Goal: Task Accomplishment & Management: Manage account settings

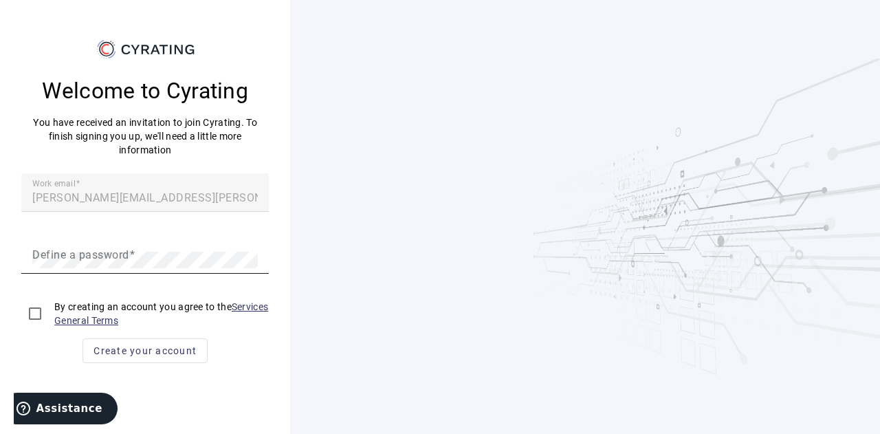
click at [79, 257] on mat-label "Define a password" at bounding box center [80, 253] width 97 height 13
click at [32, 315] on input "checkbox" at bounding box center [34, 313] width 27 height 27
checkbox input "true"
click at [65, 276] on mat-error "You must enter a value" at bounding box center [144, 281] width 225 height 15
click at [63, 267] on div "Define a password" at bounding box center [144, 254] width 225 height 38
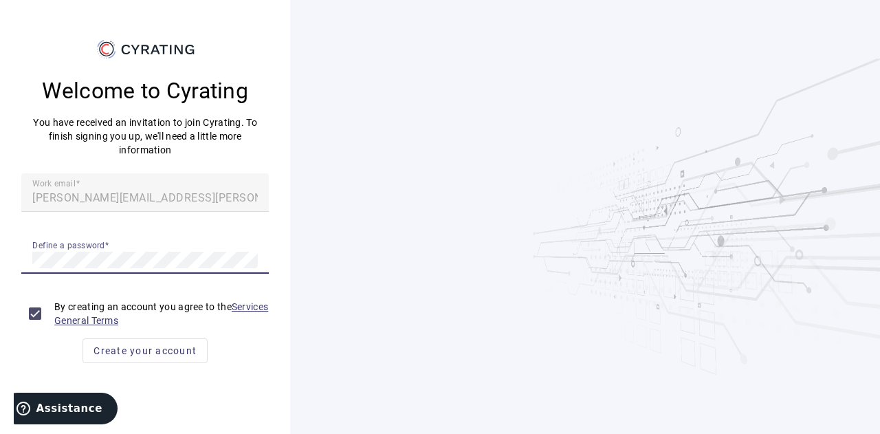
click at [82, 338] on button "Create your account" at bounding box center [144, 350] width 125 height 25
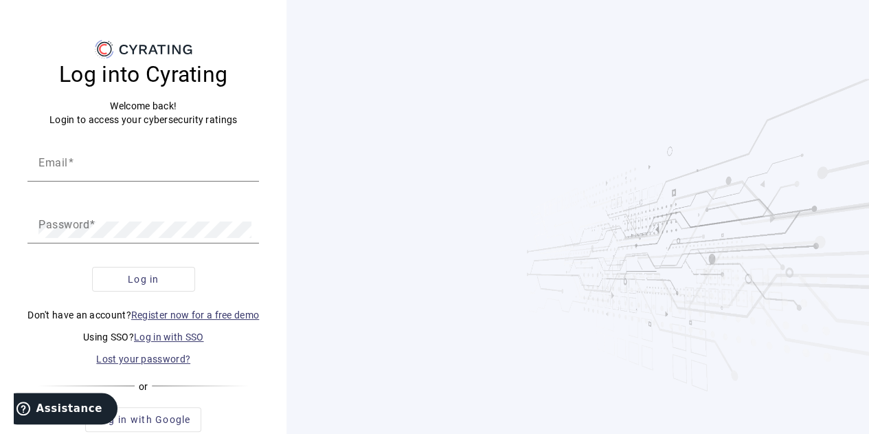
scroll to position [36, 0]
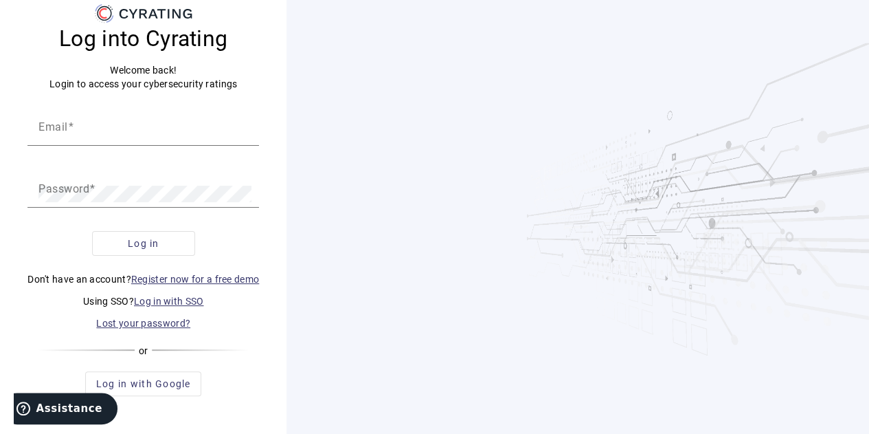
click at [166, 298] on link "Log in with SSO" at bounding box center [169, 301] width 70 height 11
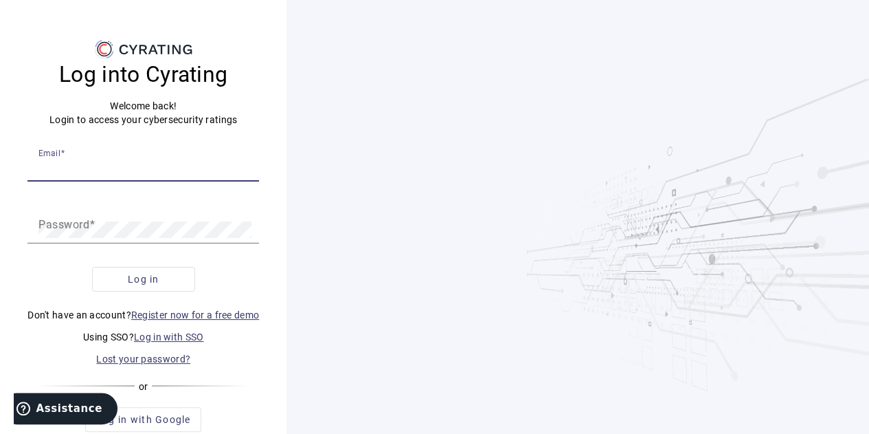
click at [100, 171] on input "Email" at bounding box center [143, 167] width 210 height 16
type input "[PERSON_NAME][EMAIL_ADDRESS][PERSON_NAME][DOMAIN_NAME]"
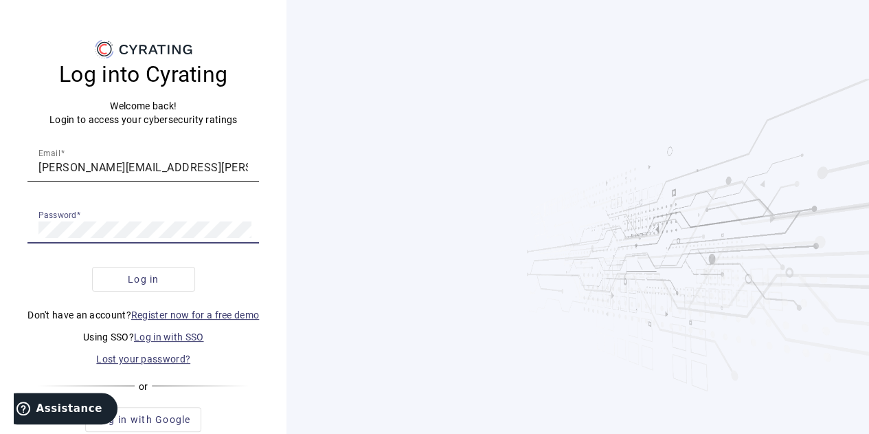
click at [92, 267] on button "Log in" at bounding box center [143, 279] width 103 height 25
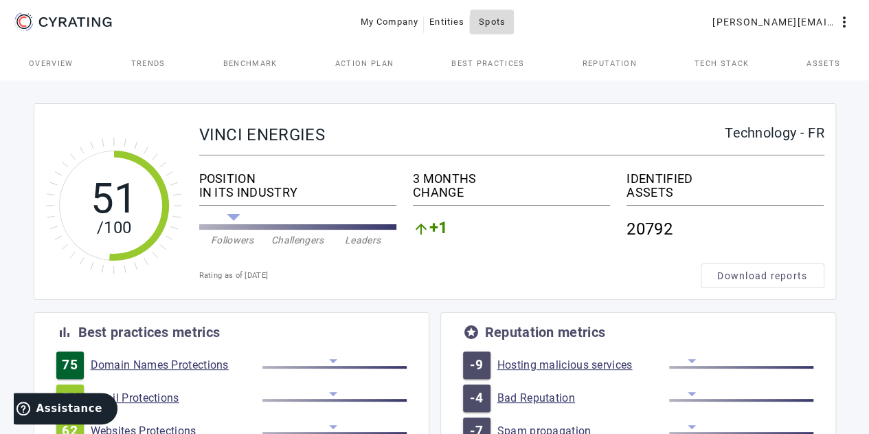
click at [490, 25] on span "Spots" at bounding box center [492, 22] width 27 height 22
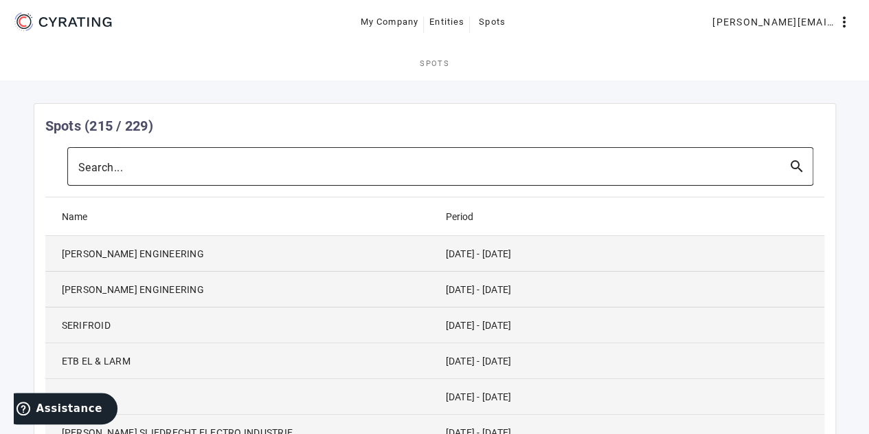
scroll to position [245, 0]
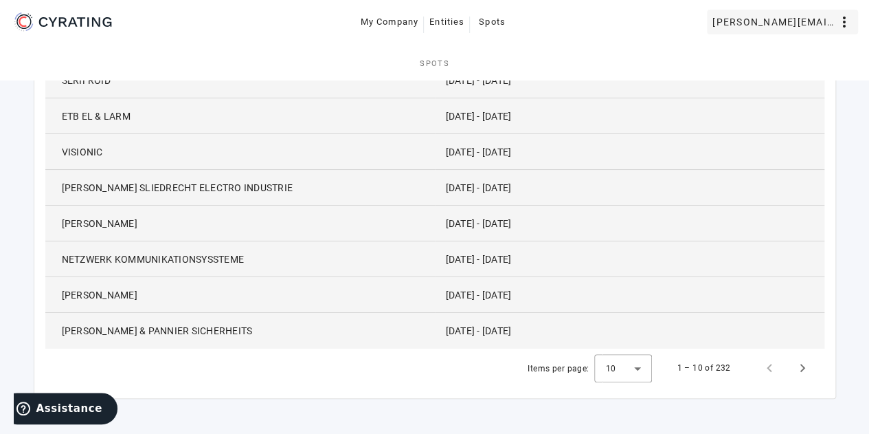
click at [845, 23] on mat-icon "more_vert" at bounding box center [844, 22] width 16 height 16
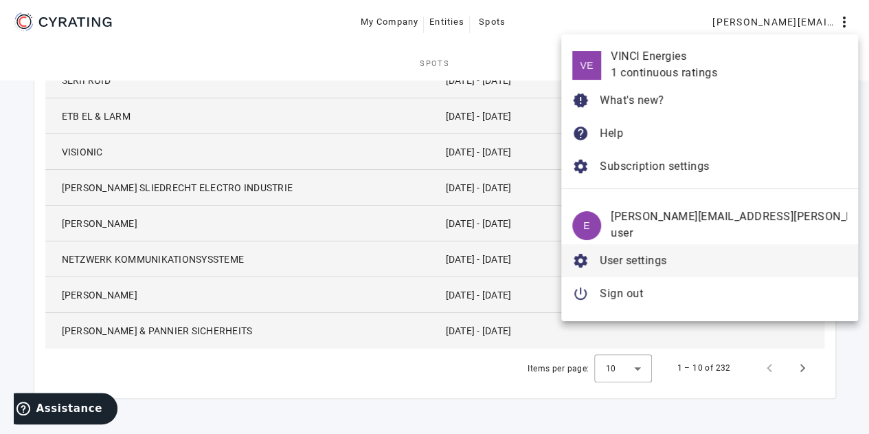
click at [664, 256] on button "settings User settings" at bounding box center [709, 260] width 297 height 33
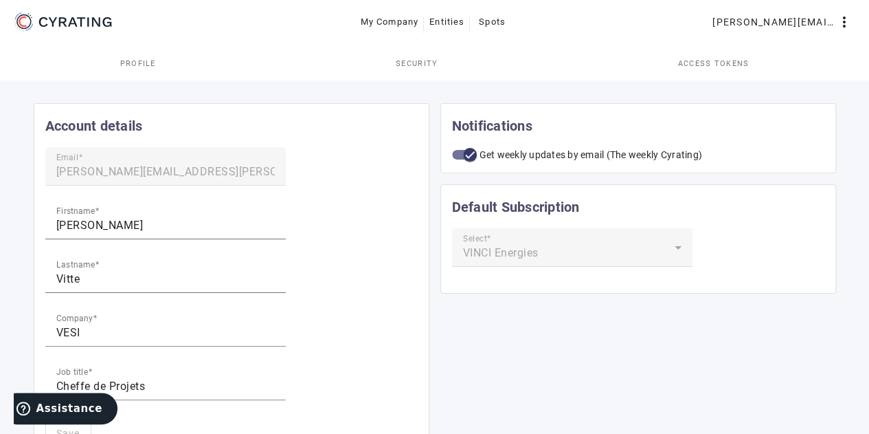
click at [436, 57] on span "Security" at bounding box center [417, 63] width 43 height 33
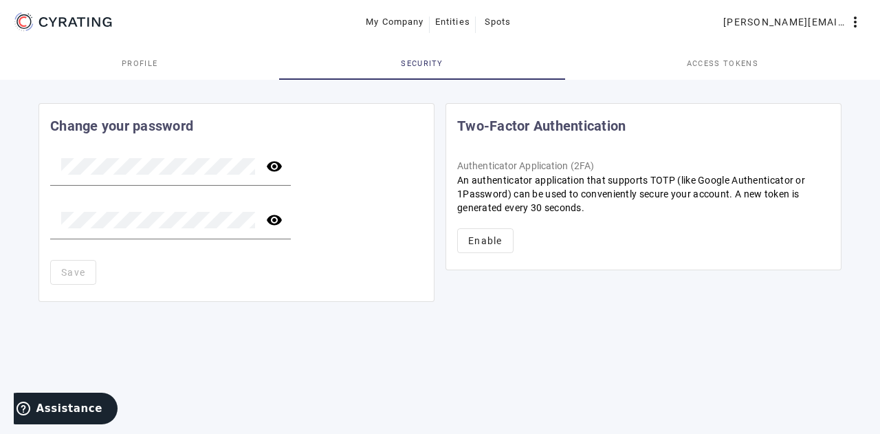
click at [642, 46] on mat-toolbar "My Company Entities Spots [PERSON_NAME][EMAIL_ADDRESS][PERSON_NAME][DOMAIN_NAME…" at bounding box center [440, 23] width 880 height 47
click at [695, 79] on span "Access tokens" at bounding box center [722, 63] width 71 height 33
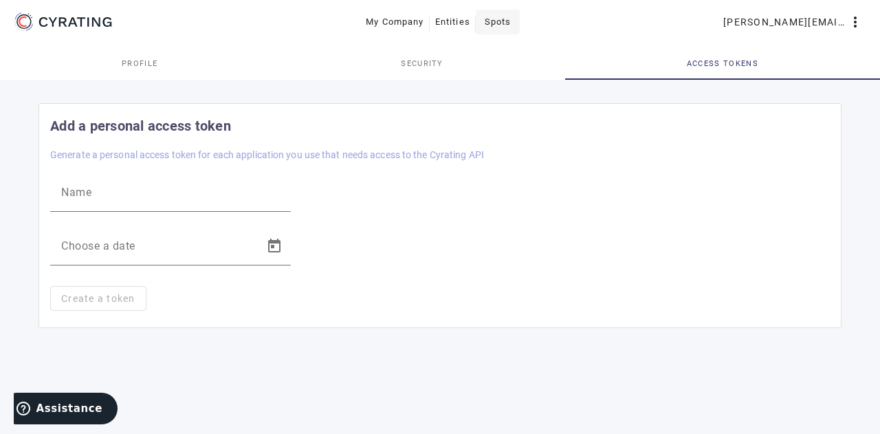
click at [496, 21] on span "Spots" at bounding box center [497, 22] width 27 height 22
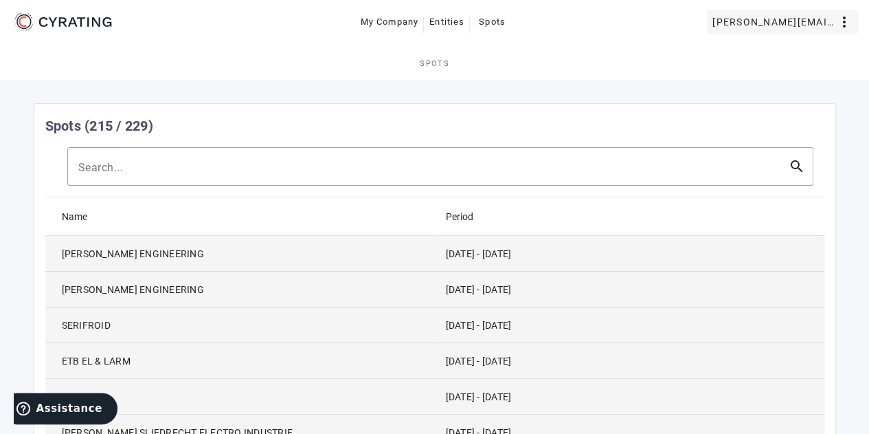
click at [790, 27] on span "[PERSON_NAME][EMAIL_ADDRESS][PERSON_NAME][DOMAIN_NAME]" at bounding box center [775, 22] width 124 height 22
